Goal: Task Accomplishment & Management: Complete application form

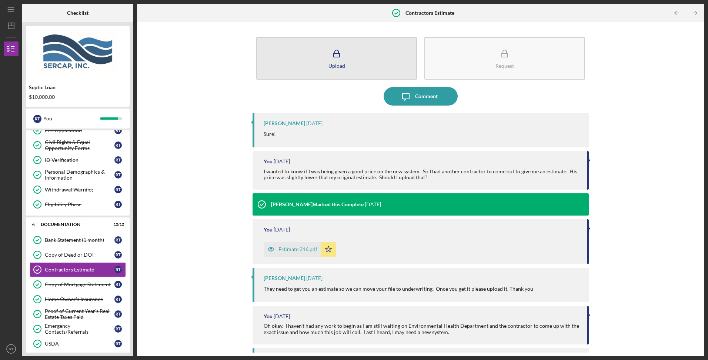
click at [345, 69] on button "Upload" at bounding box center [336, 58] width 161 height 43
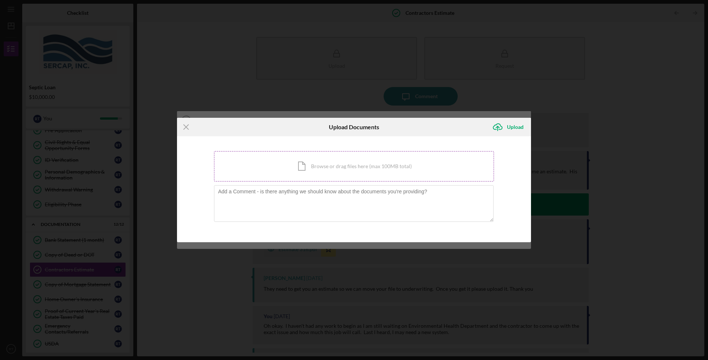
click at [316, 168] on div "Icon/Document Browse or drag files here (max 100MB total) Tap to choose files o…" at bounding box center [354, 166] width 280 height 30
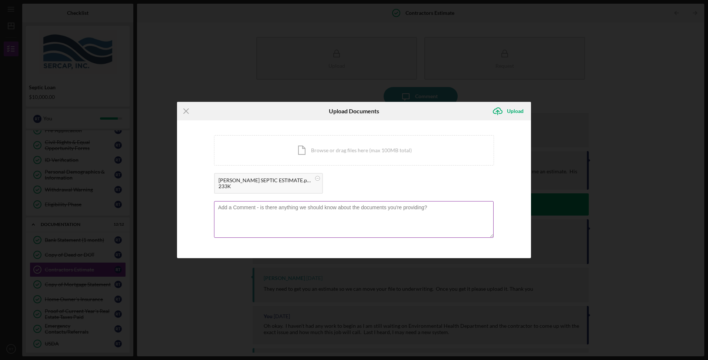
click at [233, 208] on textarea at bounding box center [354, 219] width 280 height 36
type textarea "t"
type textarea "T"
click at [512, 114] on div "Upload" at bounding box center [515, 111] width 17 height 15
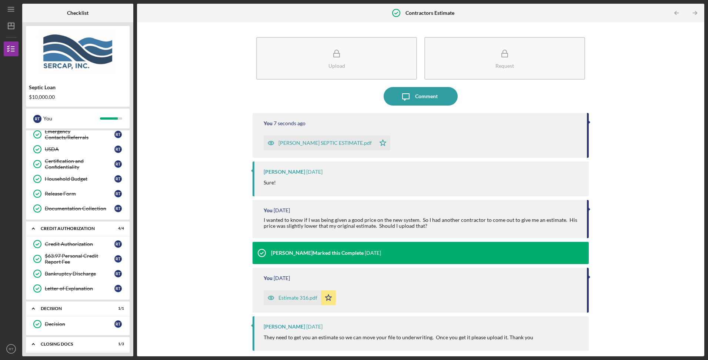
scroll to position [380, 0]
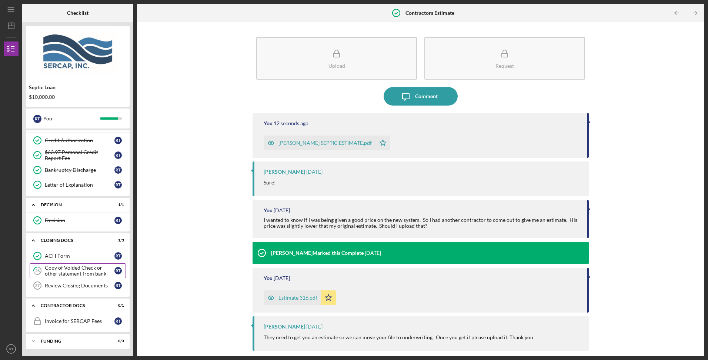
click at [71, 268] on div "Copy of Voided Check or other statement from bank" at bounding box center [80, 271] width 70 height 12
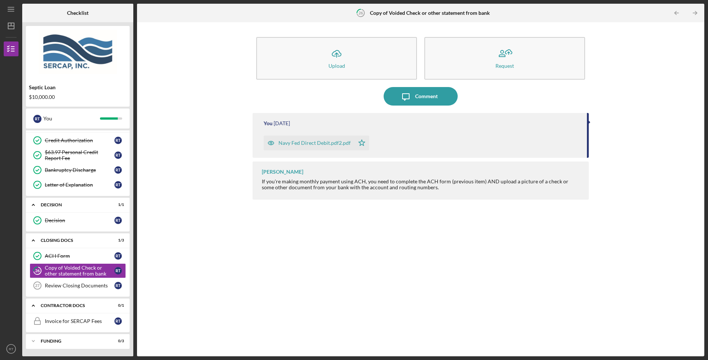
click at [301, 144] on div "Navy Fed Direct Debit.pdf2.pdf" at bounding box center [315, 143] width 72 height 6
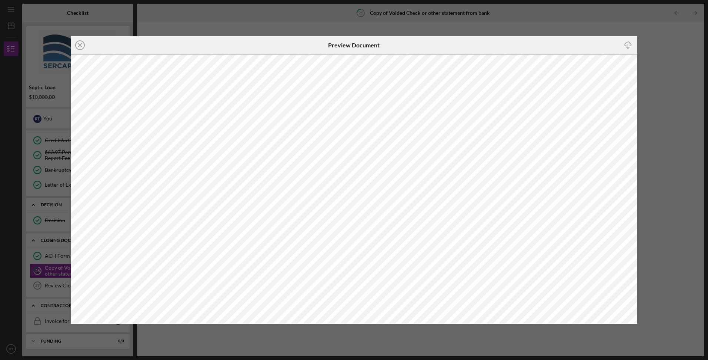
click at [566, 46] on icon "Icon/Download" at bounding box center [628, 45] width 17 height 17
click at [80, 47] on icon "Icon/Close" at bounding box center [80, 45] width 19 height 19
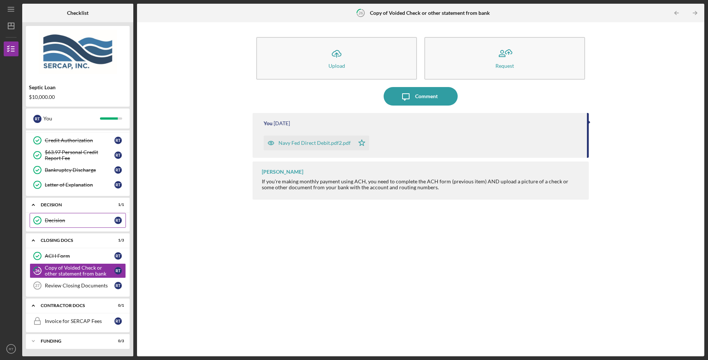
click at [69, 223] on div "Decision" at bounding box center [80, 220] width 70 height 6
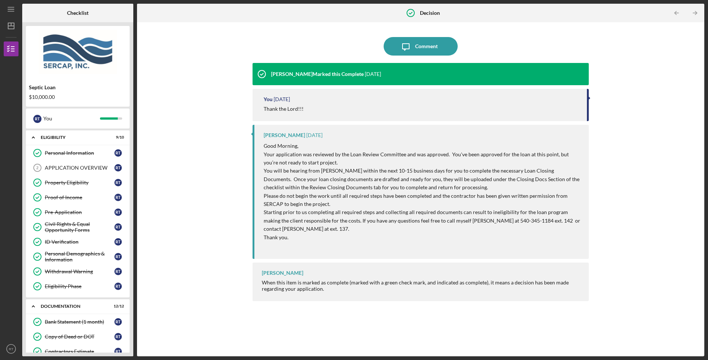
scroll to position [380, 0]
